Goal: Complete application form

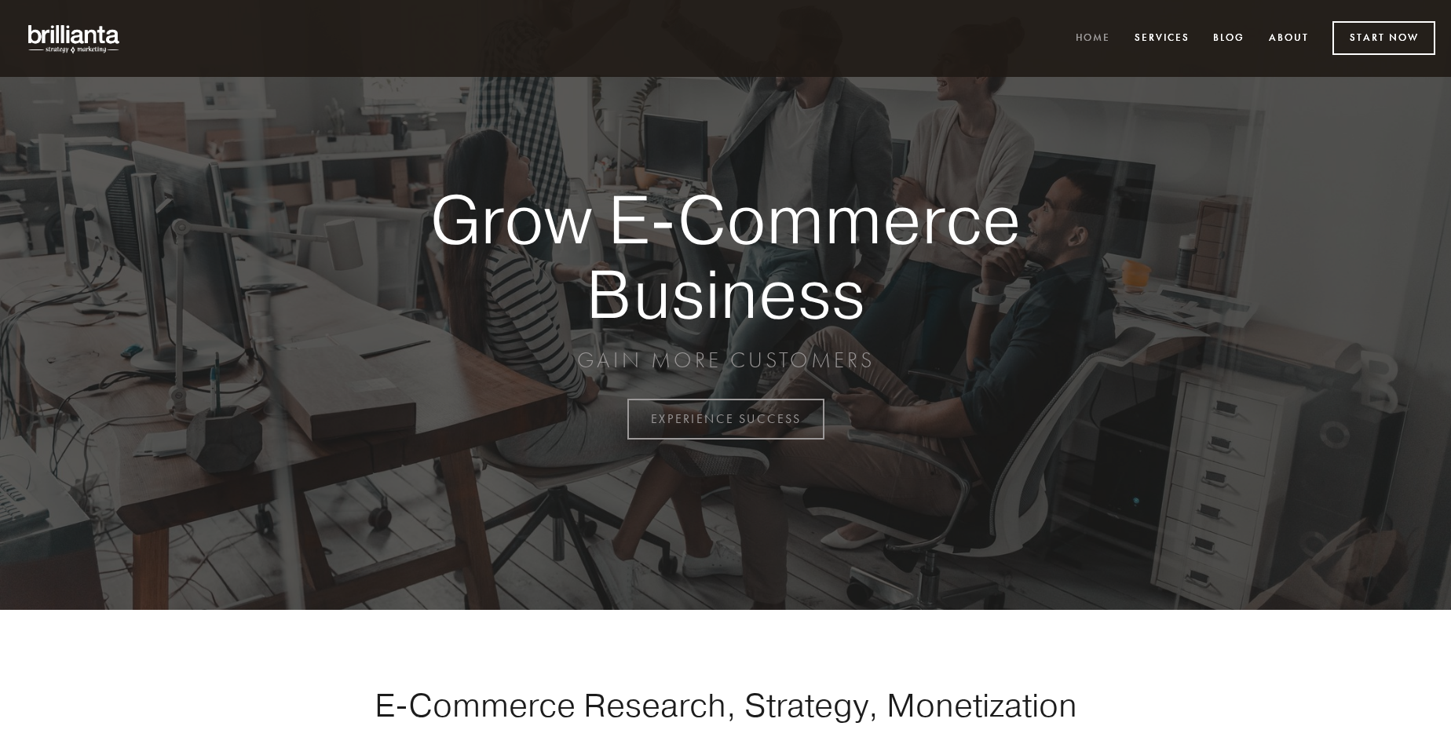
scroll to position [4116, 0]
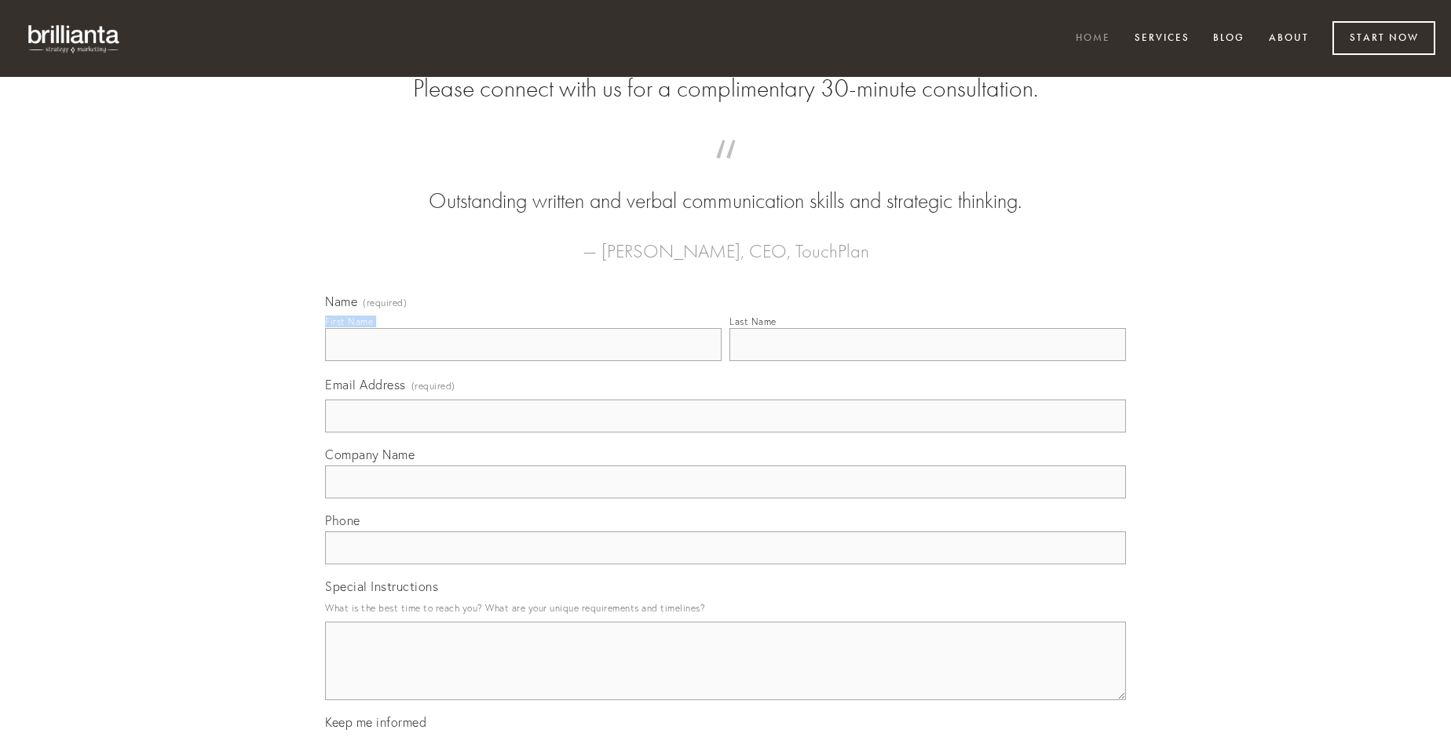
type input "[PERSON_NAME]"
click at [927, 361] on input "Last Name" at bounding box center [927, 344] width 397 height 33
type input "[PERSON_NAME]"
click at [726, 433] on input "Email Address (required)" at bounding box center [725, 416] width 801 height 33
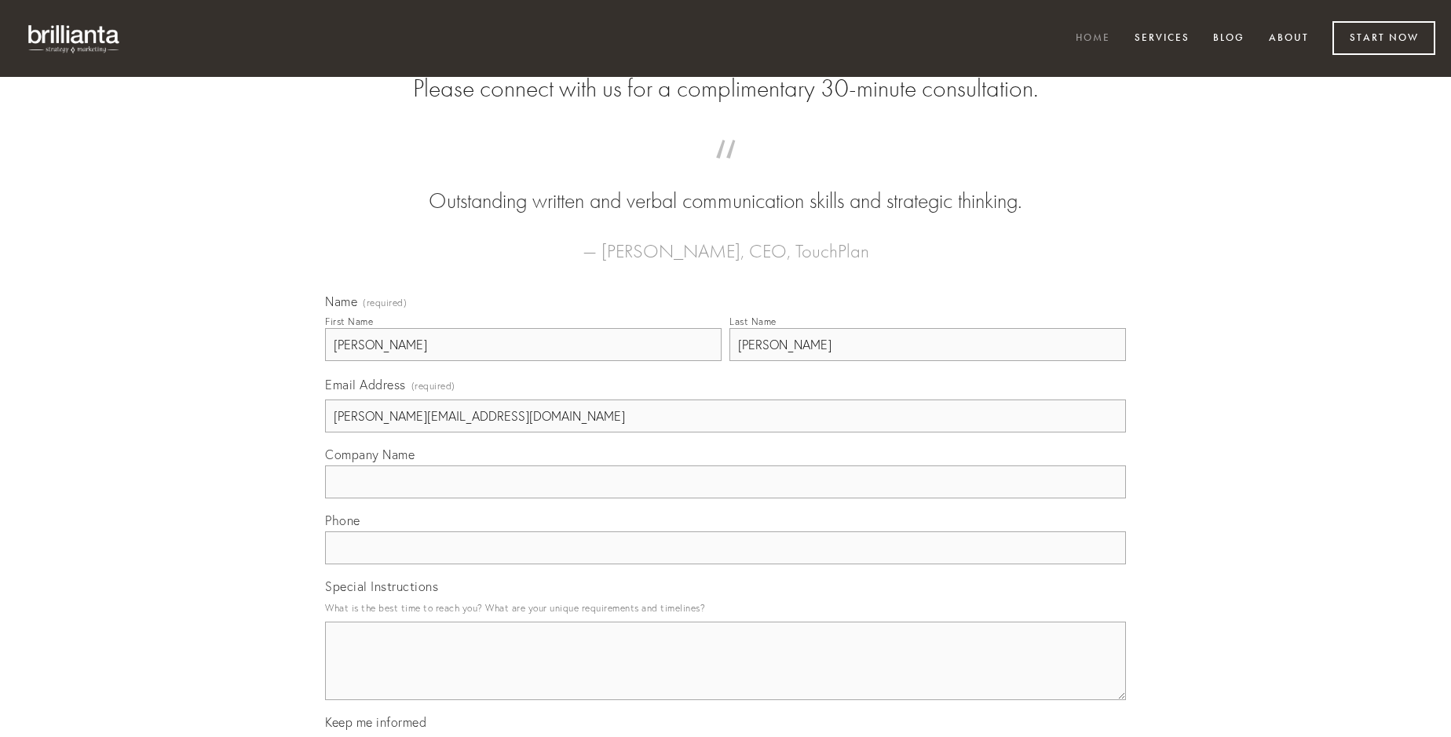
type input "[PERSON_NAME][EMAIL_ADDRESS][DOMAIN_NAME]"
click at [726, 499] on input "Company Name" at bounding box center [725, 482] width 801 height 33
type input "avarus"
click at [726, 565] on input "text" at bounding box center [725, 548] width 801 height 33
click at [726, 675] on textarea "Special Instructions" at bounding box center [725, 661] width 801 height 79
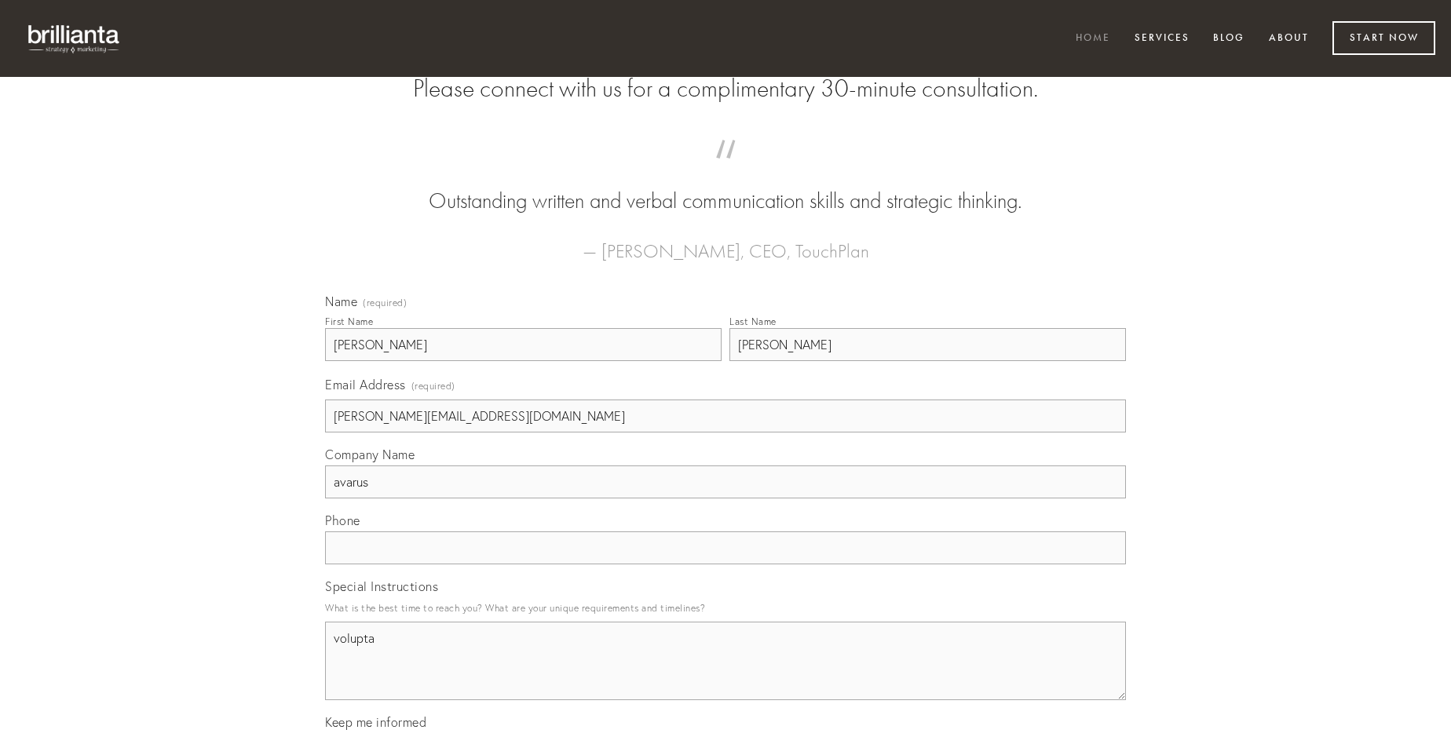
type textarea "voluptat"
